Goal: Task Accomplishment & Management: Manage account settings

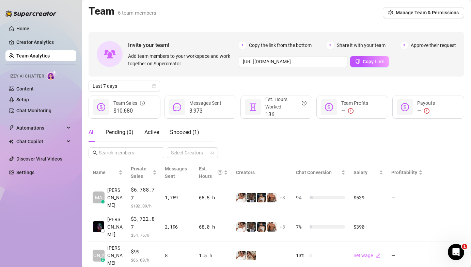
click at [0, 1] on aside "Home Creator Analytics Team Analytics Izzy AI Chatter Content Setup Chat Monito…" at bounding box center [41, 133] width 82 height 267
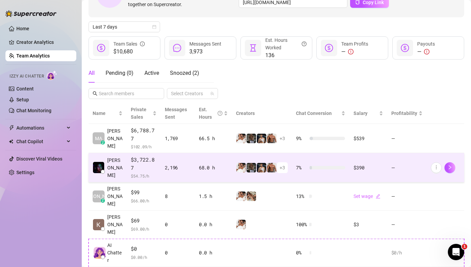
scroll to position [77, 0]
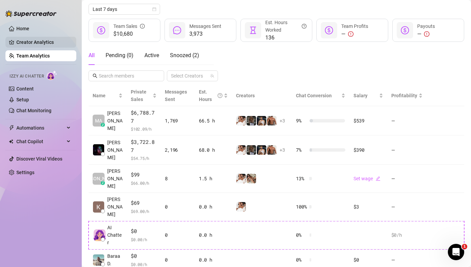
click at [37, 39] on link "Creator Analytics" at bounding box center [43, 42] width 54 height 11
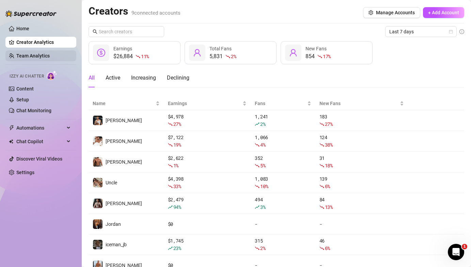
click at [49, 54] on link "Team Analytics" at bounding box center [32, 55] width 33 height 5
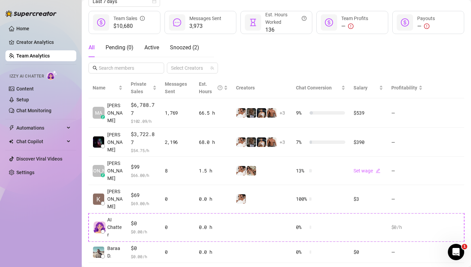
scroll to position [92, 0]
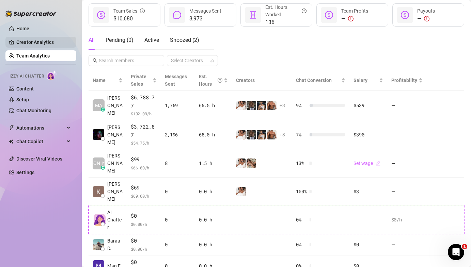
click at [58, 45] on link "Creator Analytics" at bounding box center [43, 42] width 54 height 11
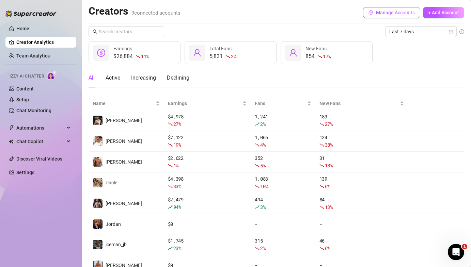
click at [383, 11] on span "Manage Accounts" at bounding box center [395, 12] width 39 height 5
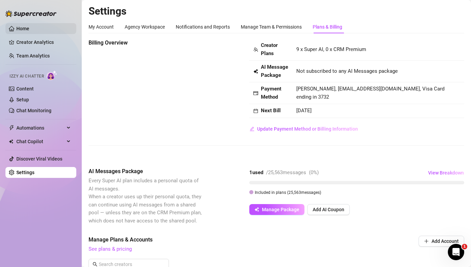
click at [29, 29] on link "Home" at bounding box center [22, 28] width 13 height 5
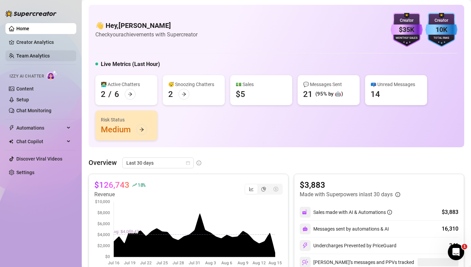
click at [50, 58] on link "Team Analytics" at bounding box center [32, 55] width 33 height 5
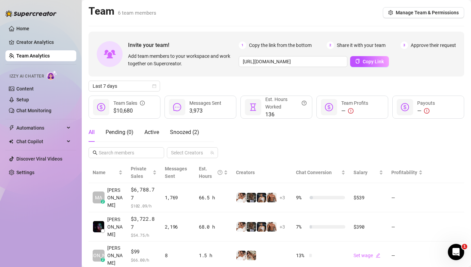
scroll to position [8, 0]
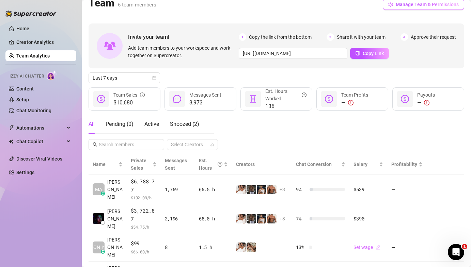
click at [404, 7] on button "Manage Team & Permissions" at bounding box center [422, 4] width 81 height 11
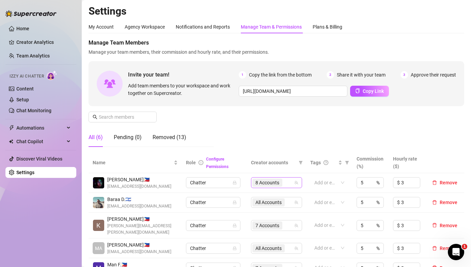
scroll to position [12, 0]
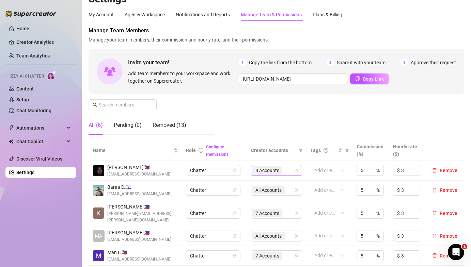
click at [265, 169] on span "8 Accounts" at bounding box center [267, 170] width 24 height 7
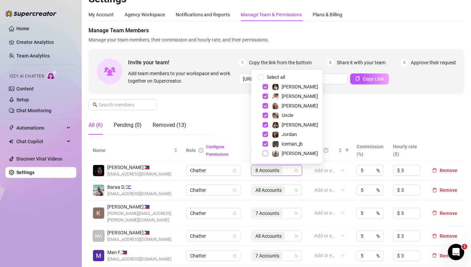
click at [264, 153] on span "Select tree node" at bounding box center [264, 153] width 5 height 5
checkbox input "true"
click at [216, 118] on div "Manage Team Members Manage your team members, their commission and hourly rate,…" at bounding box center [275, 84] width 375 height 114
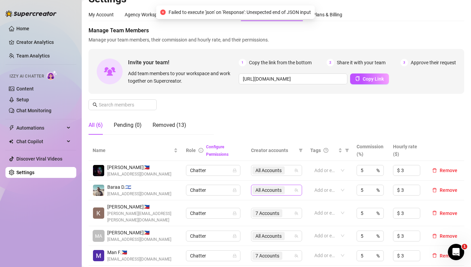
click at [271, 192] on span "All Accounts" at bounding box center [268, 189] width 26 height 7
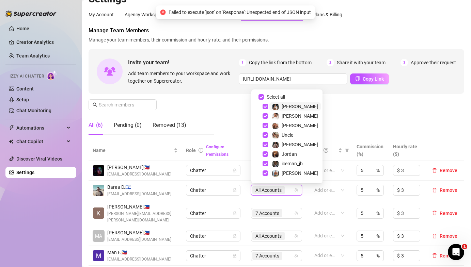
click at [196, 117] on div "All (6) Pending (0) Removed (13)" at bounding box center [150, 125] width 125 height 19
